Goal: Navigation & Orientation: Find specific page/section

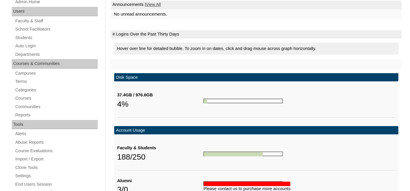
scroll to position [106, 0]
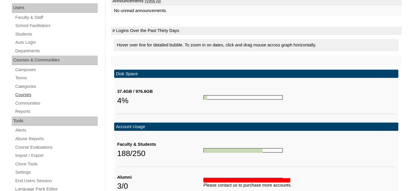
click at [23, 95] on link "Courses" at bounding box center [56, 94] width 83 height 7
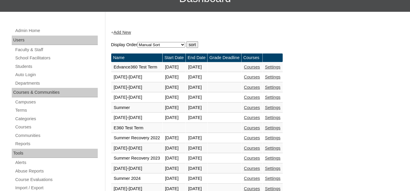
scroll to position [184, 0]
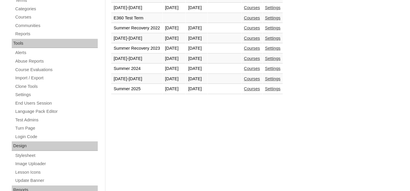
click at [260, 76] on link "Courses" at bounding box center [252, 78] width 16 height 5
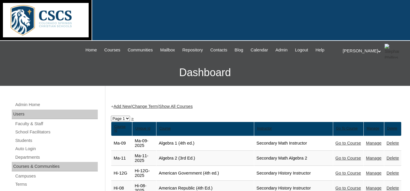
click at [191, 106] on link "Show All Courses" at bounding box center [176, 106] width 34 height 5
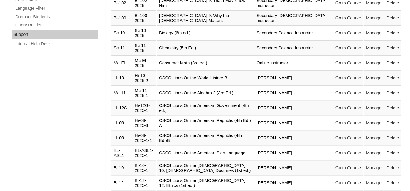
scroll to position [435, 0]
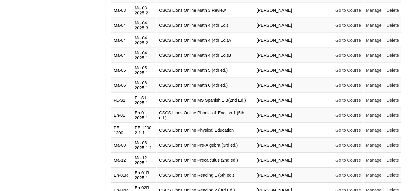
scroll to position [1177, 0]
